Goal: Task Accomplishment & Management: Manage account settings

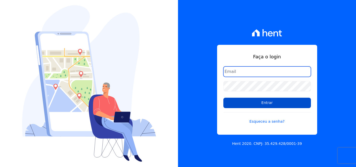
type input "[EMAIL_ADDRESS][DOMAIN_NAME]"
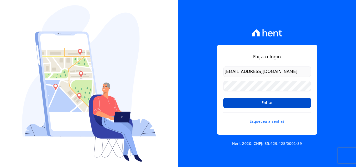
click at [257, 102] on input "Entrar" at bounding box center [266, 103] width 87 height 10
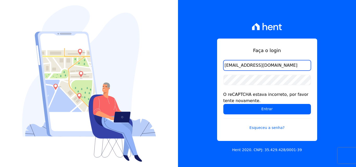
click at [281, 61] on input "[EMAIL_ADDRESS][DOMAIN_NAME]" at bounding box center [266, 65] width 87 height 10
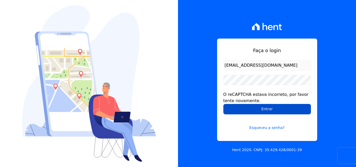
click at [281, 108] on input "Entrar" at bounding box center [266, 109] width 87 height 10
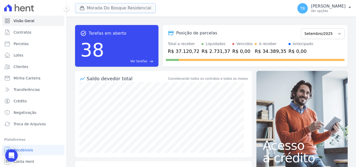
click at [114, 9] on button "Morada Do Bosque Residencial" at bounding box center [115, 8] width 80 height 10
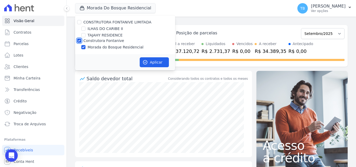
click at [80, 42] on input "Construtora Fontanive" at bounding box center [79, 41] width 4 height 4
checkbox input "false"
click at [81, 27] on div "ILHAS DO CARIBE II" at bounding box center [125, 28] width 100 height 5
click at [83, 27] on input "ILHAS DO CARIBE II" at bounding box center [83, 29] width 4 height 4
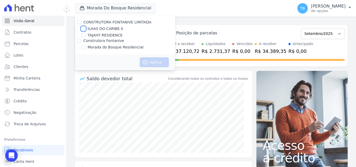
checkbox input "true"
click at [148, 60] on button "Aplicar" at bounding box center [154, 62] width 29 height 10
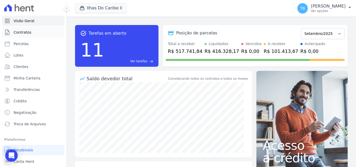
click at [29, 33] on span "Contratos" at bounding box center [23, 32] width 18 height 5
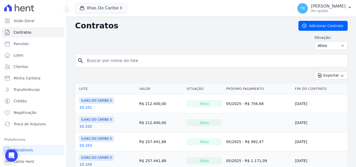
click at [100, 62] on input "search" at bounding box center [214, 60] width 261 height 10
type input "8.203"
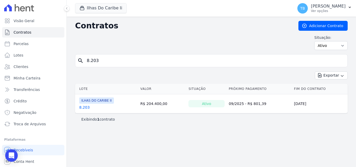
click at [85, 107] on link "8.203" at bounding box center [84, 107] width 10 height 5
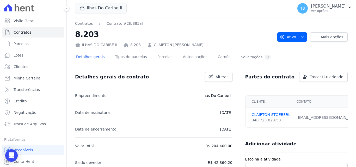
click at [159, 58] on link "Parcelas" at bounding box center [164, 58] width 17 height 14
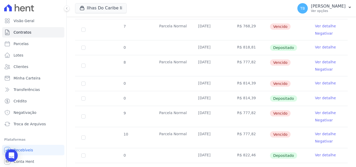
scroll to position [234, 0]
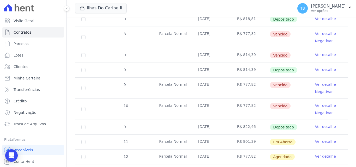
click at [316, 124] on link "Ver detalhe" at bounding box center [325, 126] width 21 height 5
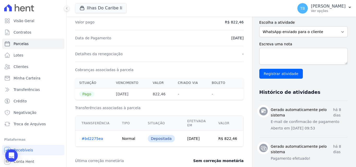
scroll to position [104, 0]
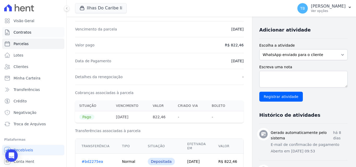
click at [40, 33] on link "Contratos" at bounding box center [33, 32] width 62 height 10
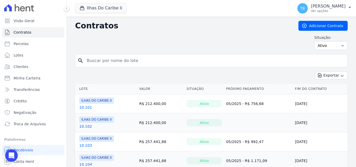
click at [89, 57] on input "search" at bounding box center [214, 60] width 261 height 10
click at [91, 57] on input "search" at bounding box center [214, 60] width 261 height 10
type input "HENRIQUE DE C"
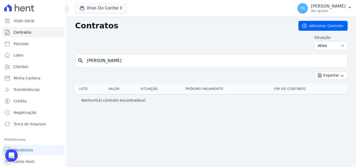
drag, startPoint x: 133, startPoint y: 60, endPoint x: 77, endPoint y: 57, distance: 56.8
click at [77, 57] on div "search HENRIQUE DE C" at bounding box center [211, 60] width 272 height 13
click at [99, 64] on input "search" at bounding box center [214, 60] width 261 height 10
type input "3.103"
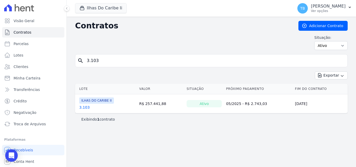
click at [84, 107] on link "3.103" at bounding box center [84, 107] width 10 height 5
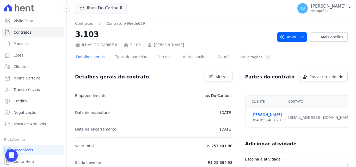
click at [161, 56] on link "Parcelas" at bounding box center [164, 58] width 17 height 14
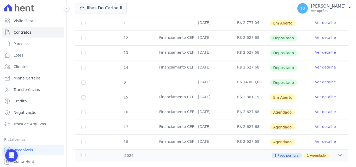
scroll to position [218, 0]
